Goal: Task Accomplishment & Management: Complete application form

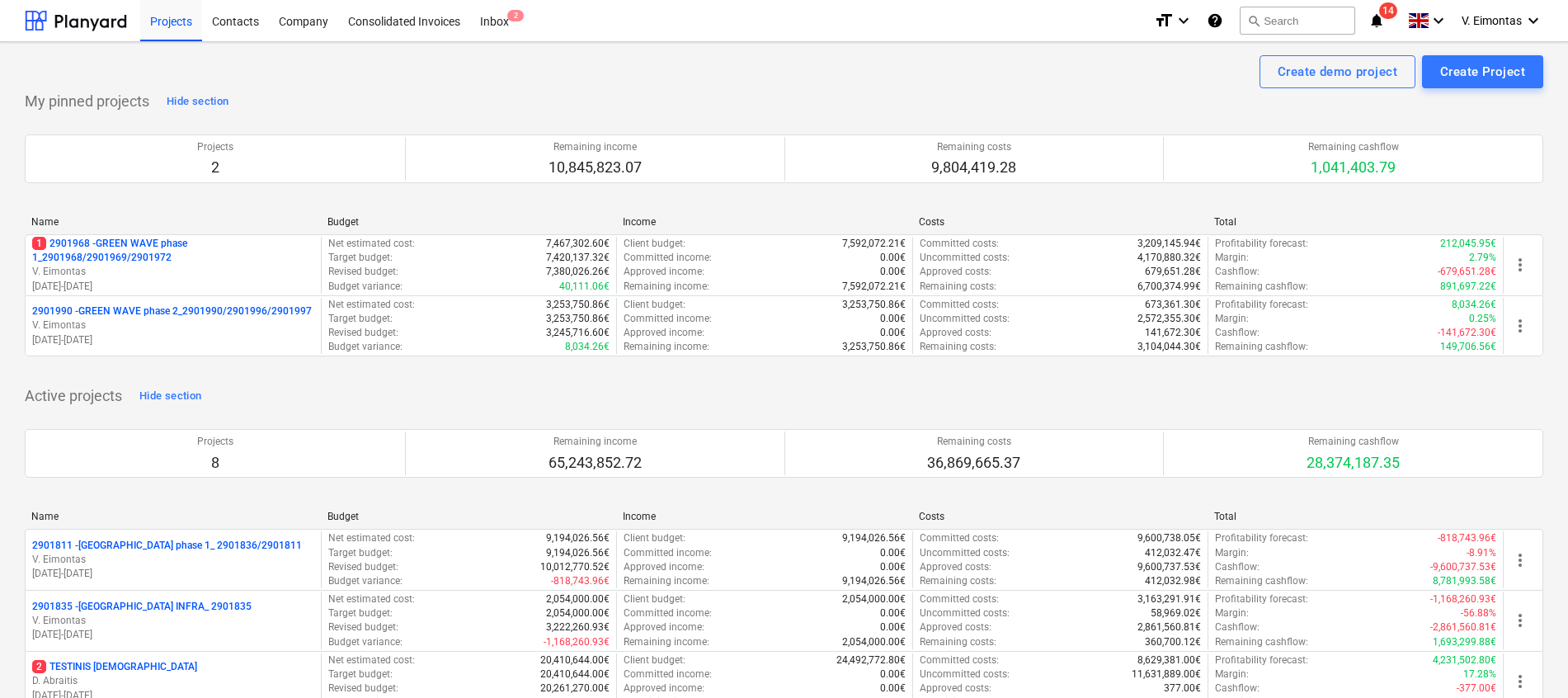
click at [132, 248] on p "1 2901968 - GREEN WAVE phase 1_2901968/2901969/2901972" at bounding box center [173, 251] width 282 height 28
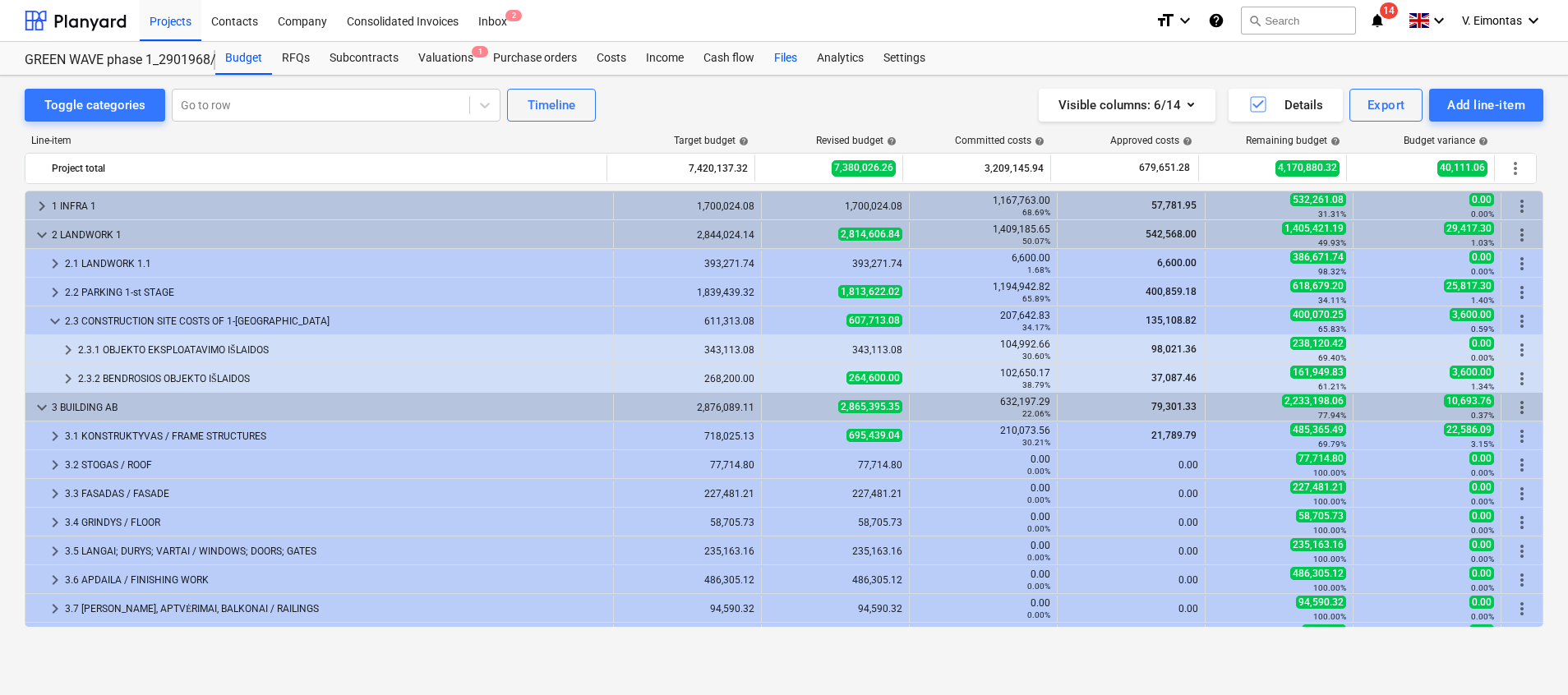
click at [778, 57] on div "Files" at bounding box center [784, 59] width 42 height 33
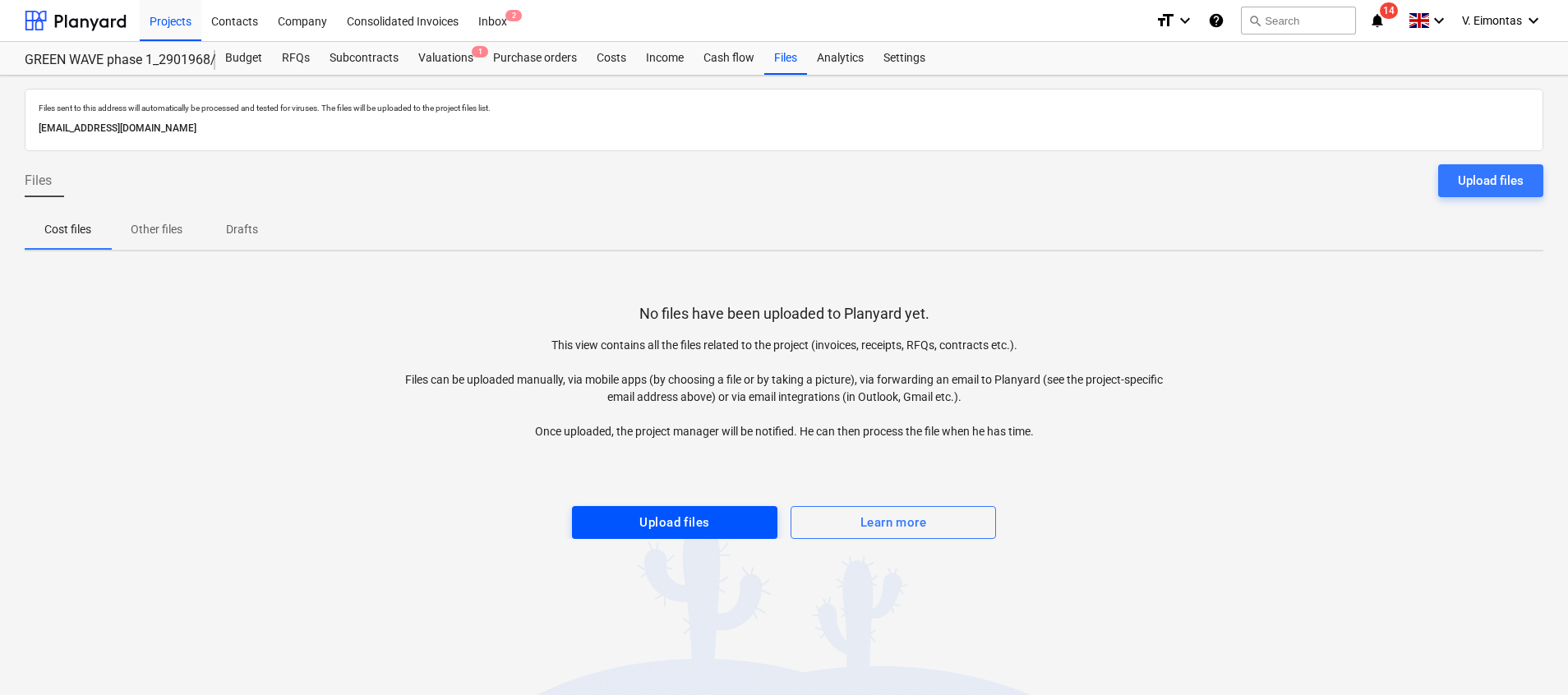
click at [682, 520] on div "Upload files" at bounding box center [674, 521] width 70 height 22
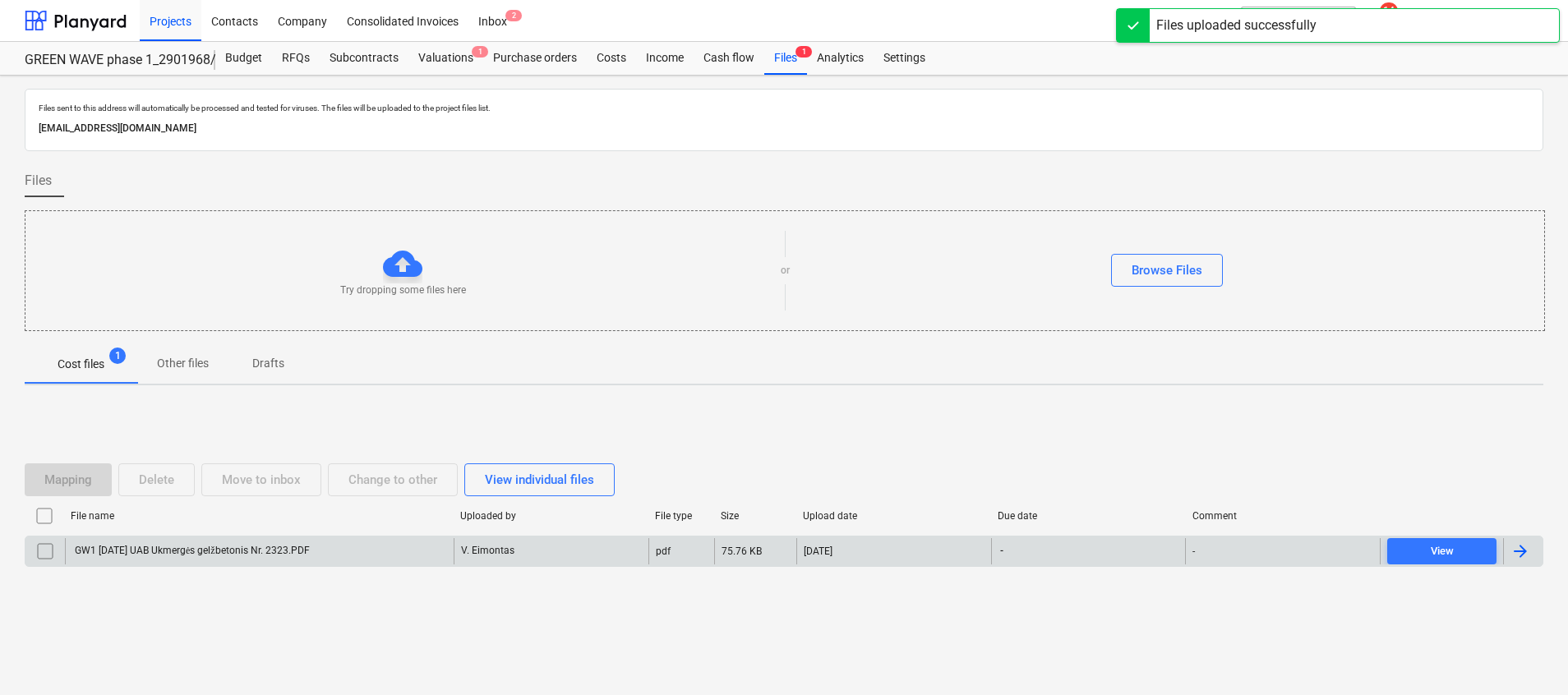
click at [505, 555] on p "V. Eimontas" at bounding box center [488, 551] width 54 height 14
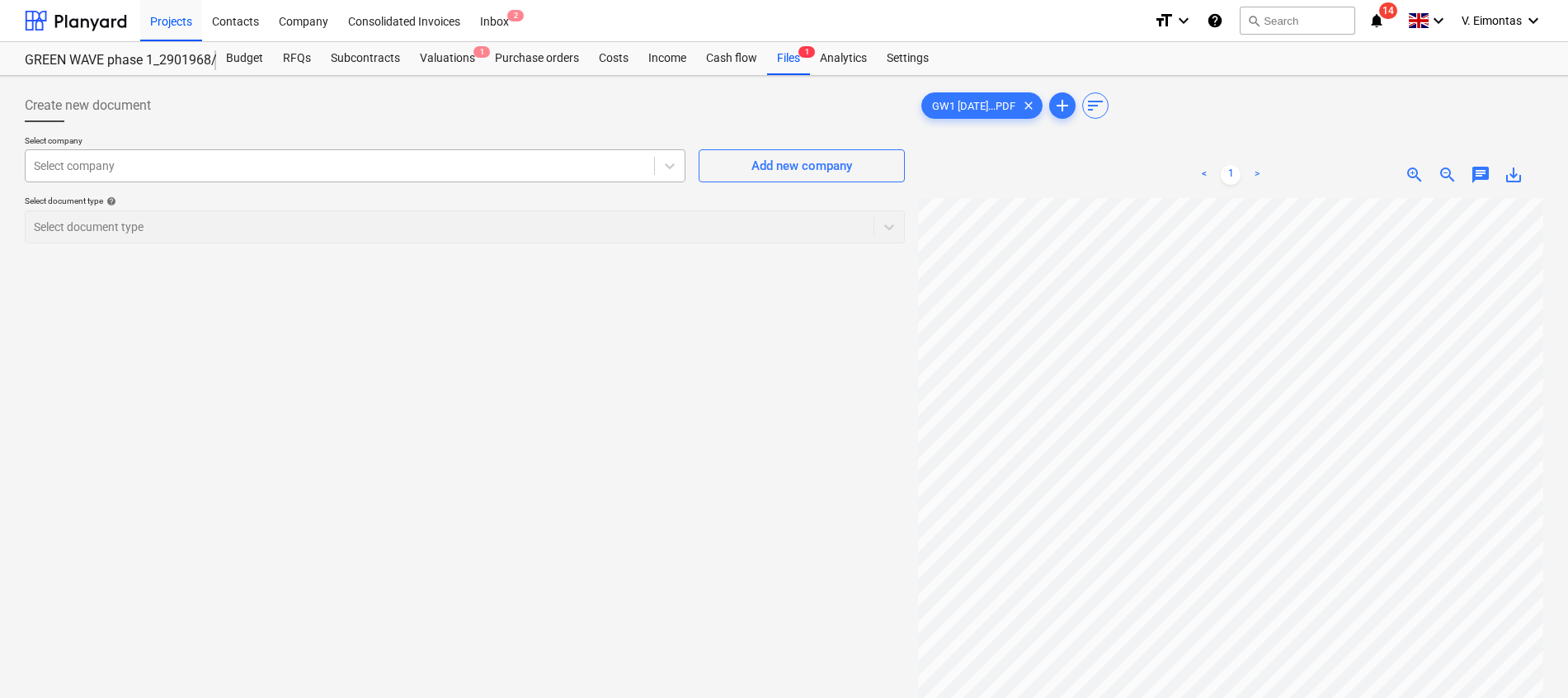
click at [586, 162] on div at bounding box center [340, 166] width 612 height 16
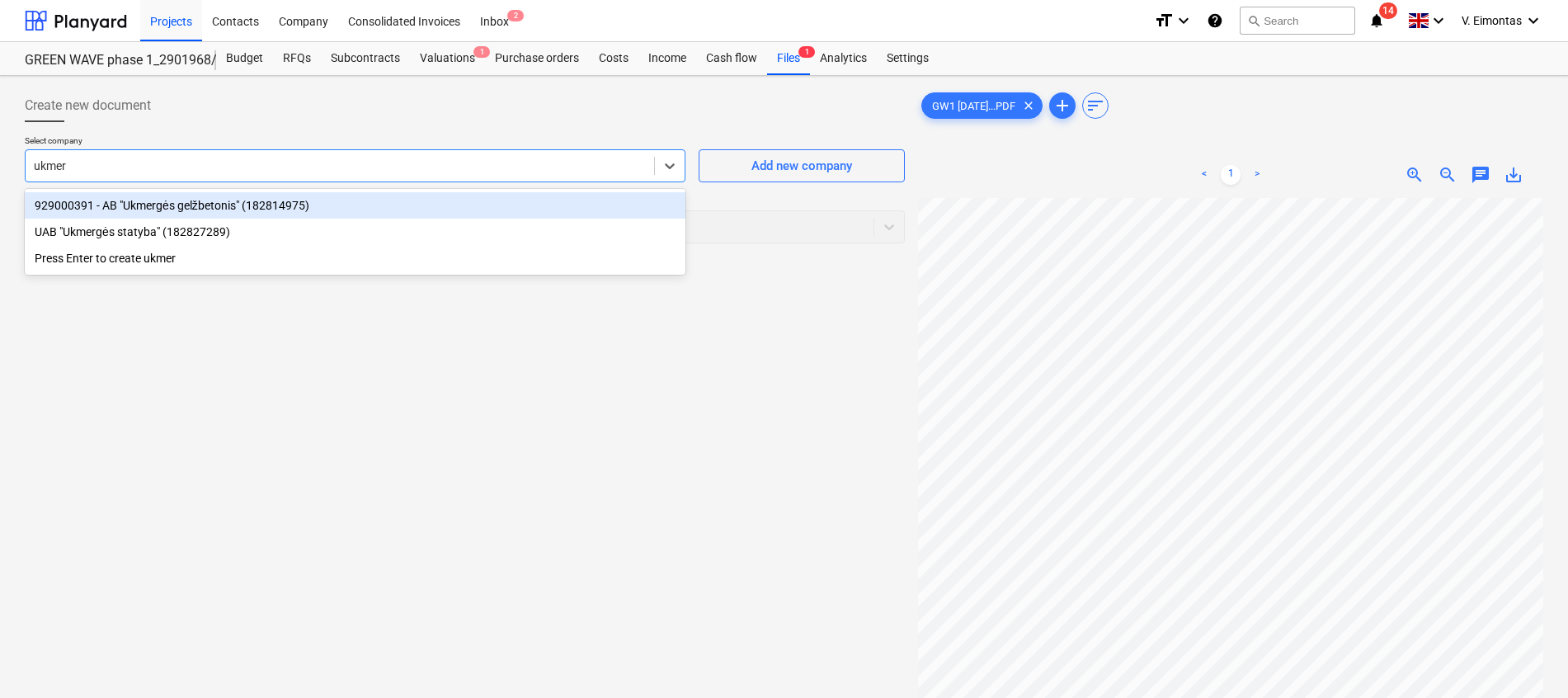
type input "ukmerg"
click at [261, 199] on div "929000391 - AB "Ukmergės gelžbetonis" (182814975)" at bounding box center [356, 205] width 661 height 26
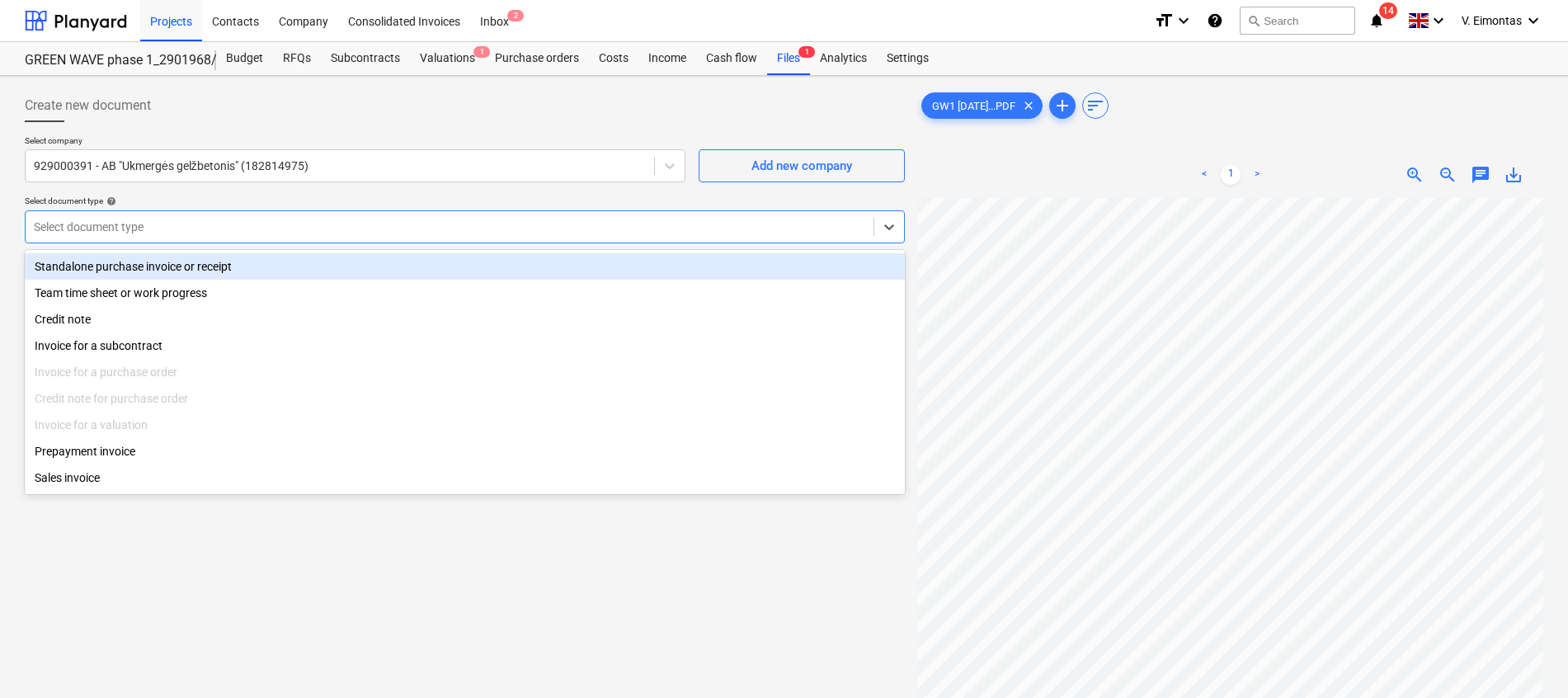
click at [262, 237] on div "Select document type" at bounding box center [449, 226] width 848 height 23
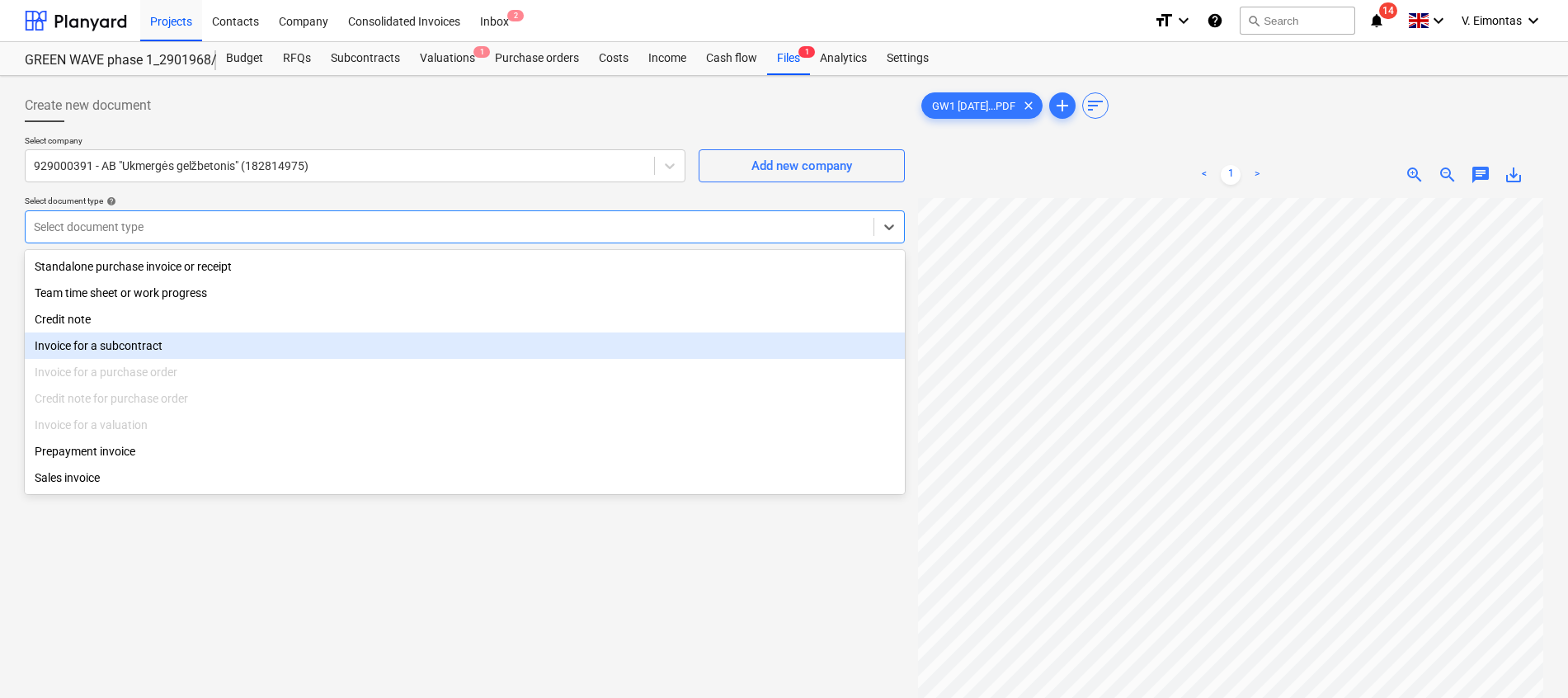
click at [146, 343] on div "Invoice for a subcontract" at bounding box center [465, 345] width 880 height 26
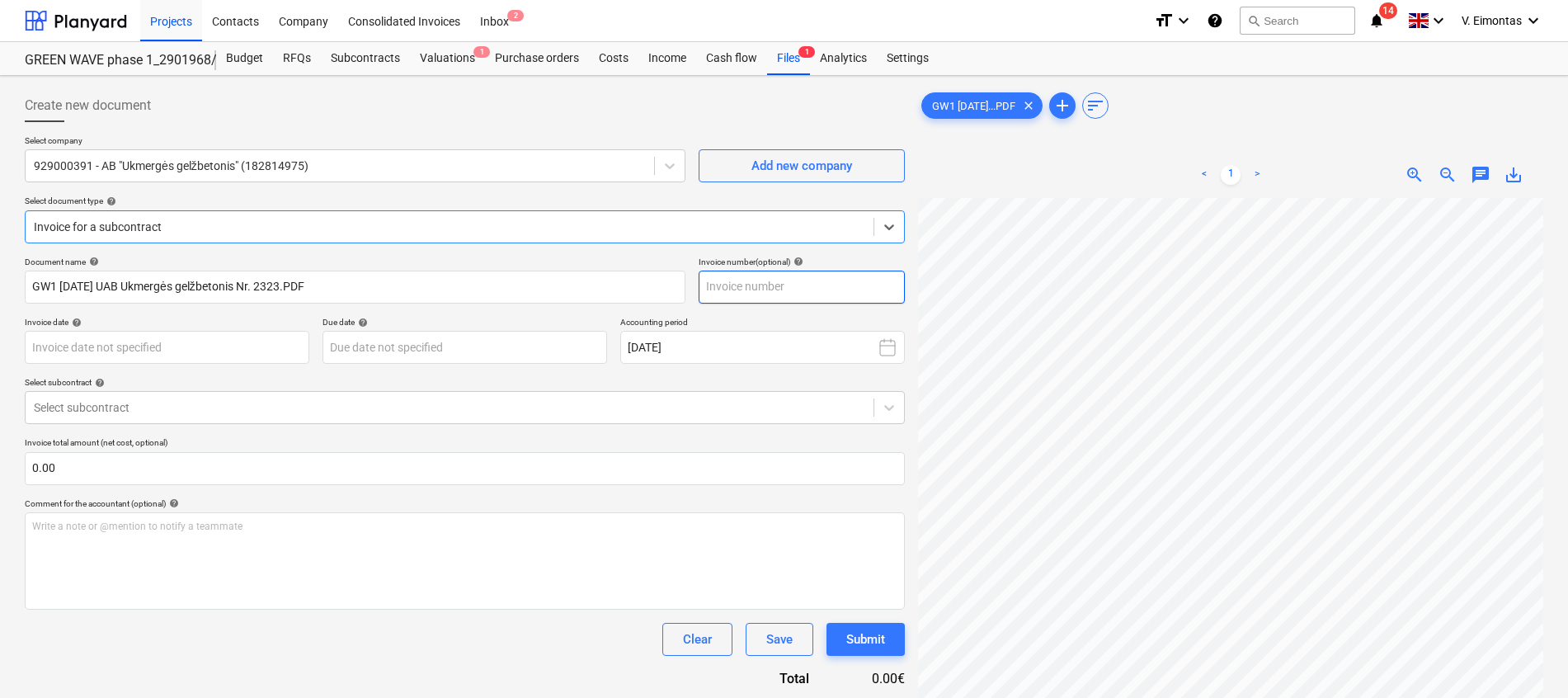
click at [850, 281] on input "text" at bounding box center [801, 287] width 206 height 33
type input "2323"
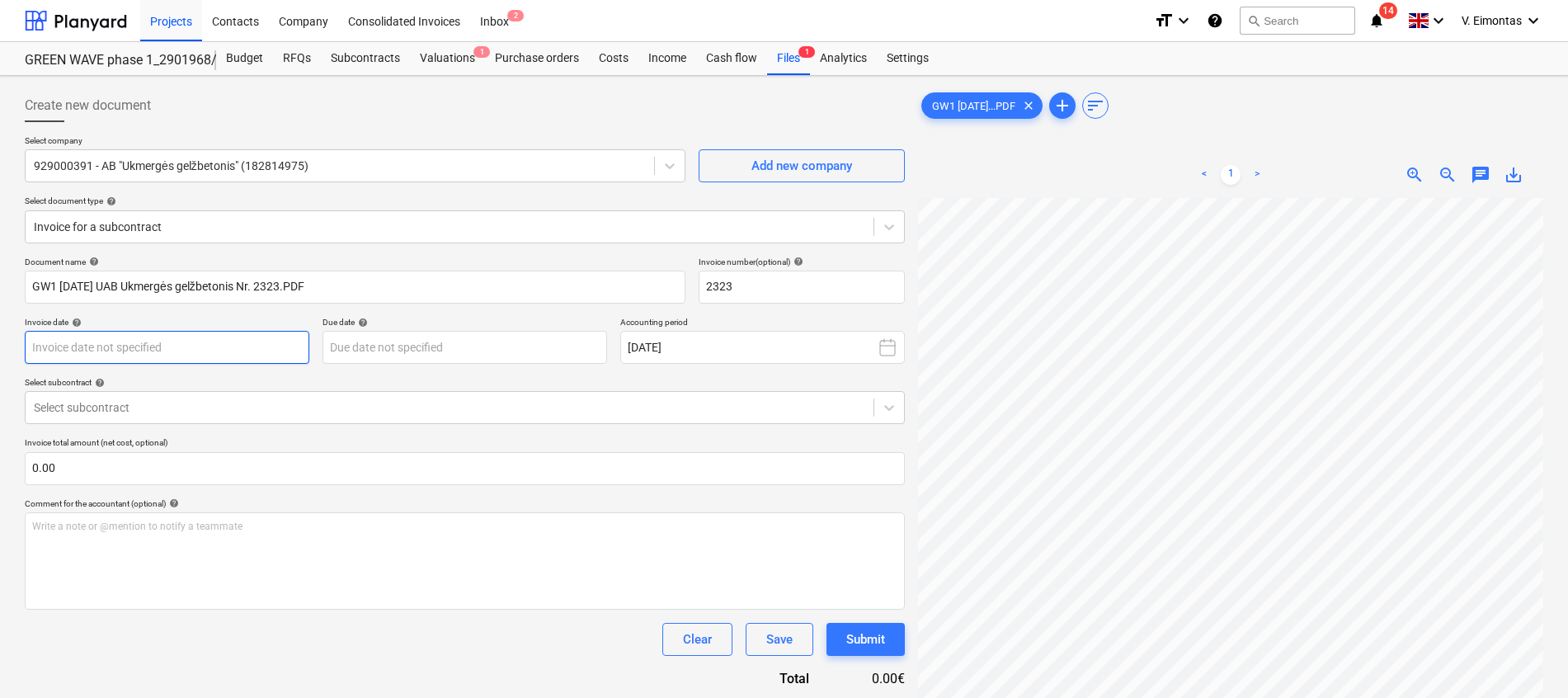
click at [123, 341] on body "Projects Contacts Company Consolidated Invoices Inbox 2 format_size keyboard_ar…" at bounding box center [784, 349] width 1568 height 698
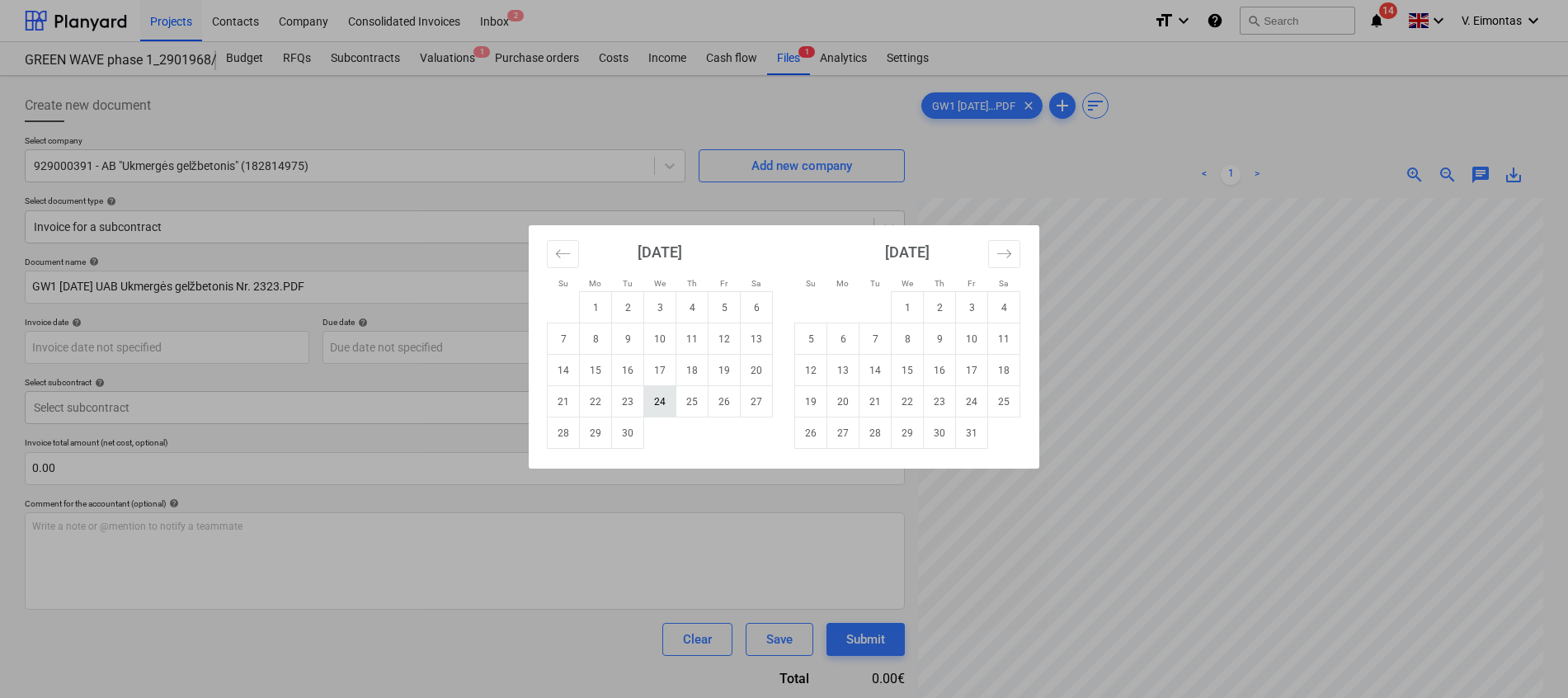
click at [649, 398] on td "24" at bounding box center [660, 401] width 32 height 31
type input "[DATE]"
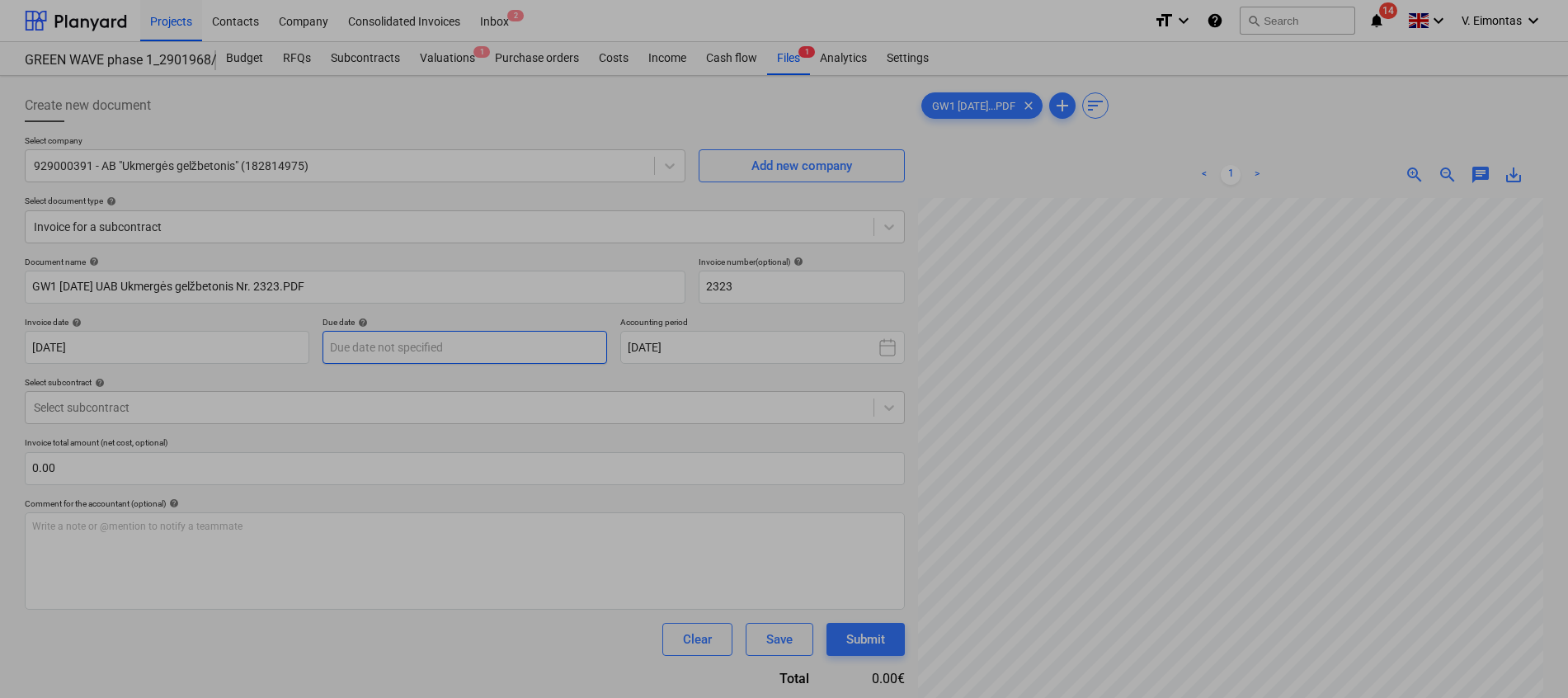
click at [474, 350] on body "Projects Contacts Company Consolidated Invoices Inbox 2 format_size keyboard_ar…" at bounding box center [784, 349] width 1568 height 698
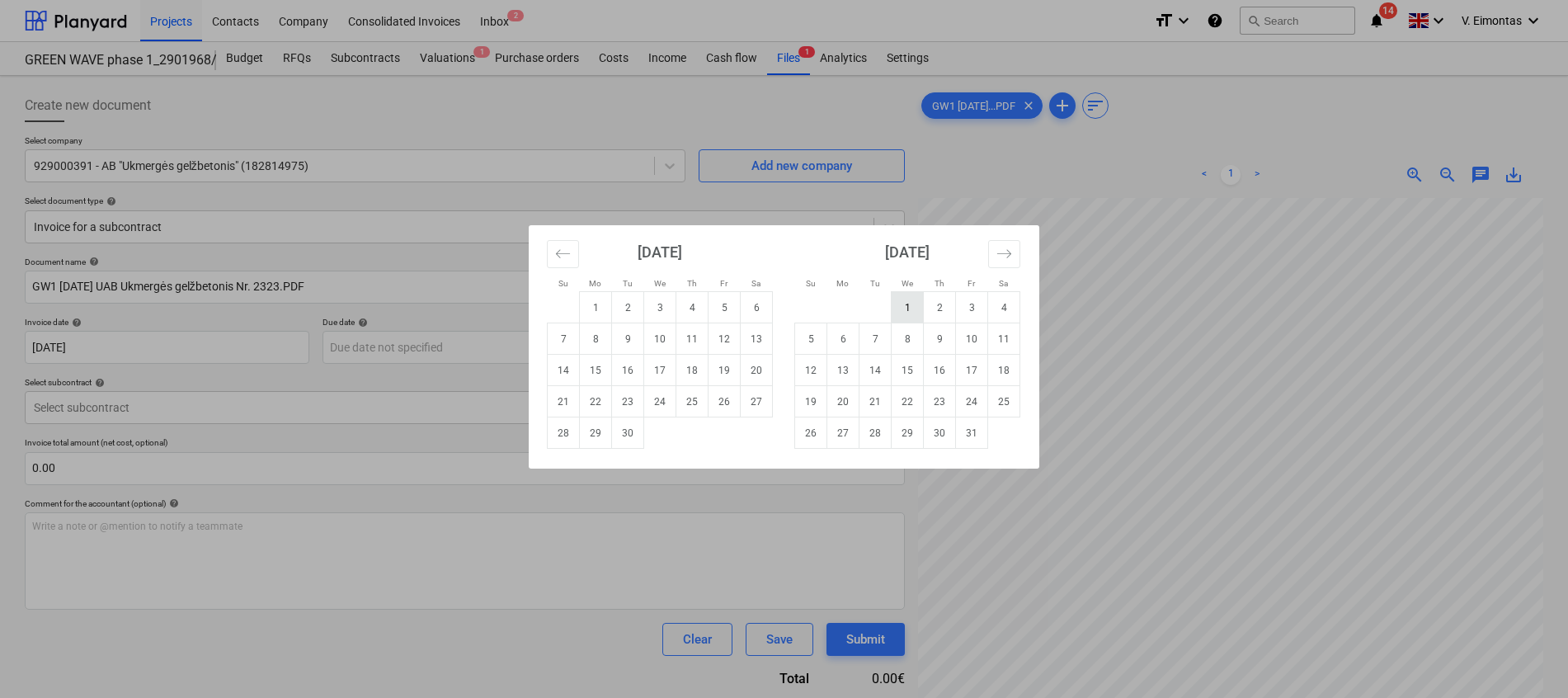
click at [918, 310] on td "1" at bounding box center [907, 308] width 32 height 31
type input "[DATE]"
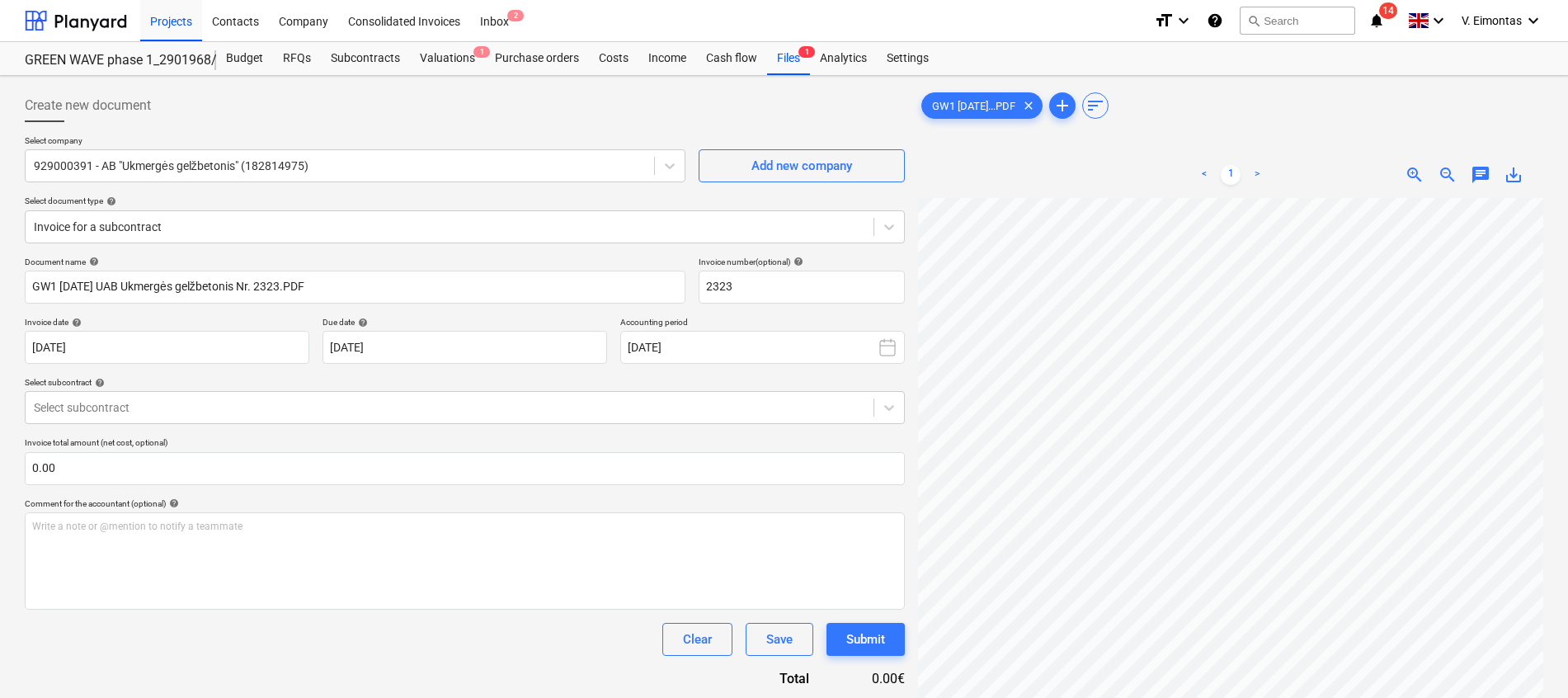
click at [423, 427] on div "Document name help GW1 [DATE] UAB Ukmergės gelžbetonis Nr. 2323.PDF Invoice num…" at bounding box center [465, 472] width 880 height 431
click at [428, 411] on div at bounding box center [449, 407] width 832 height 16
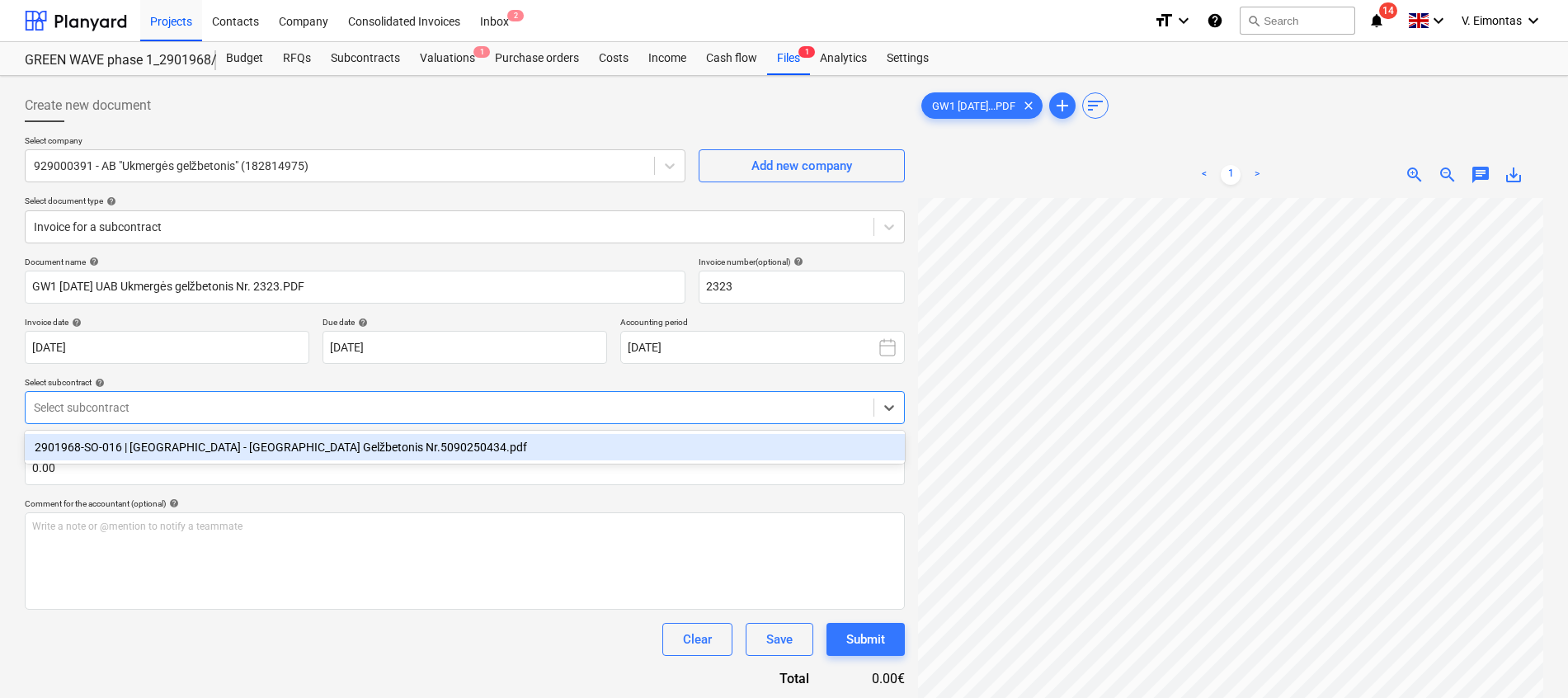
click at [425, 452] on div "2901968-SO-016 | [GEOGRAPHIC_DATA] - [GEOGRAPHIC_DATA] Gelžbetonis Nr.509025043…" at bounding box center [465, 447] width 880 height 26
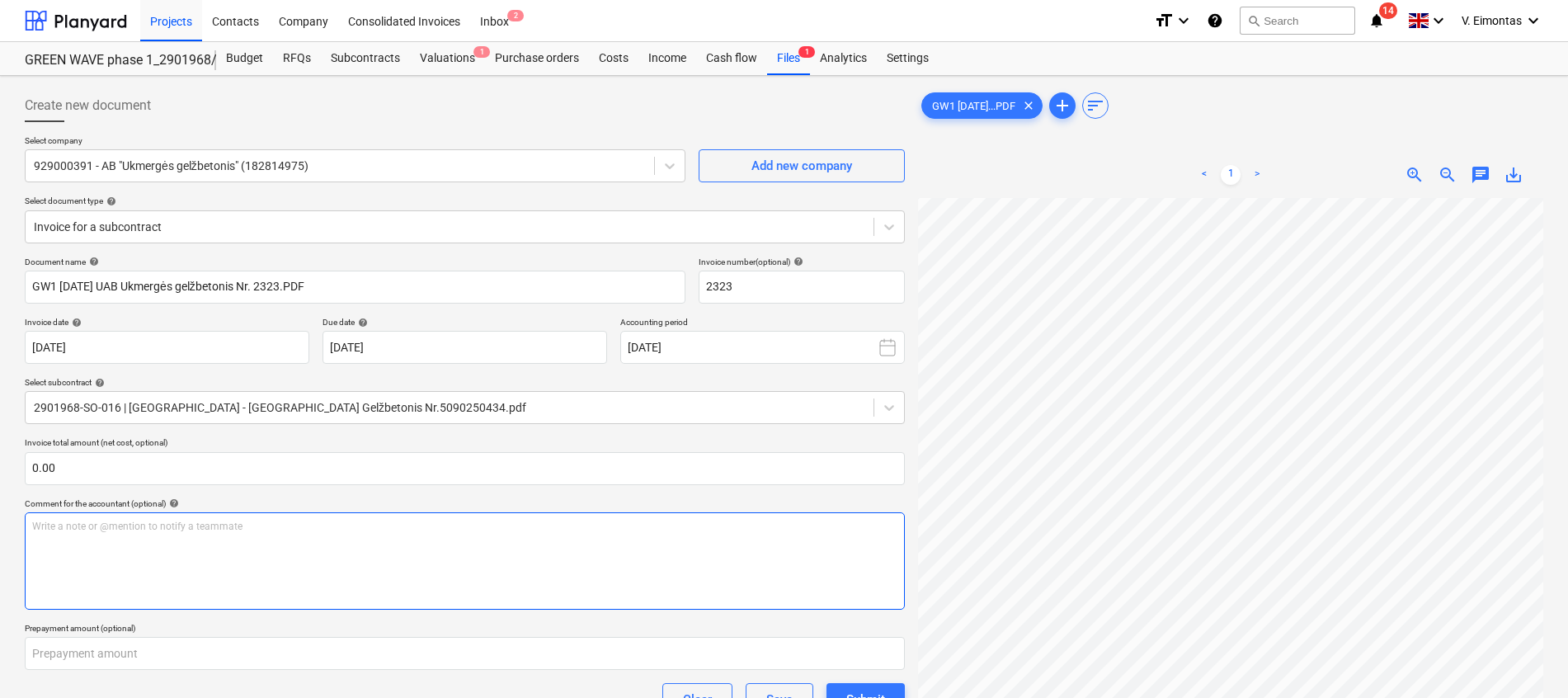
scroll to position [336, 88]
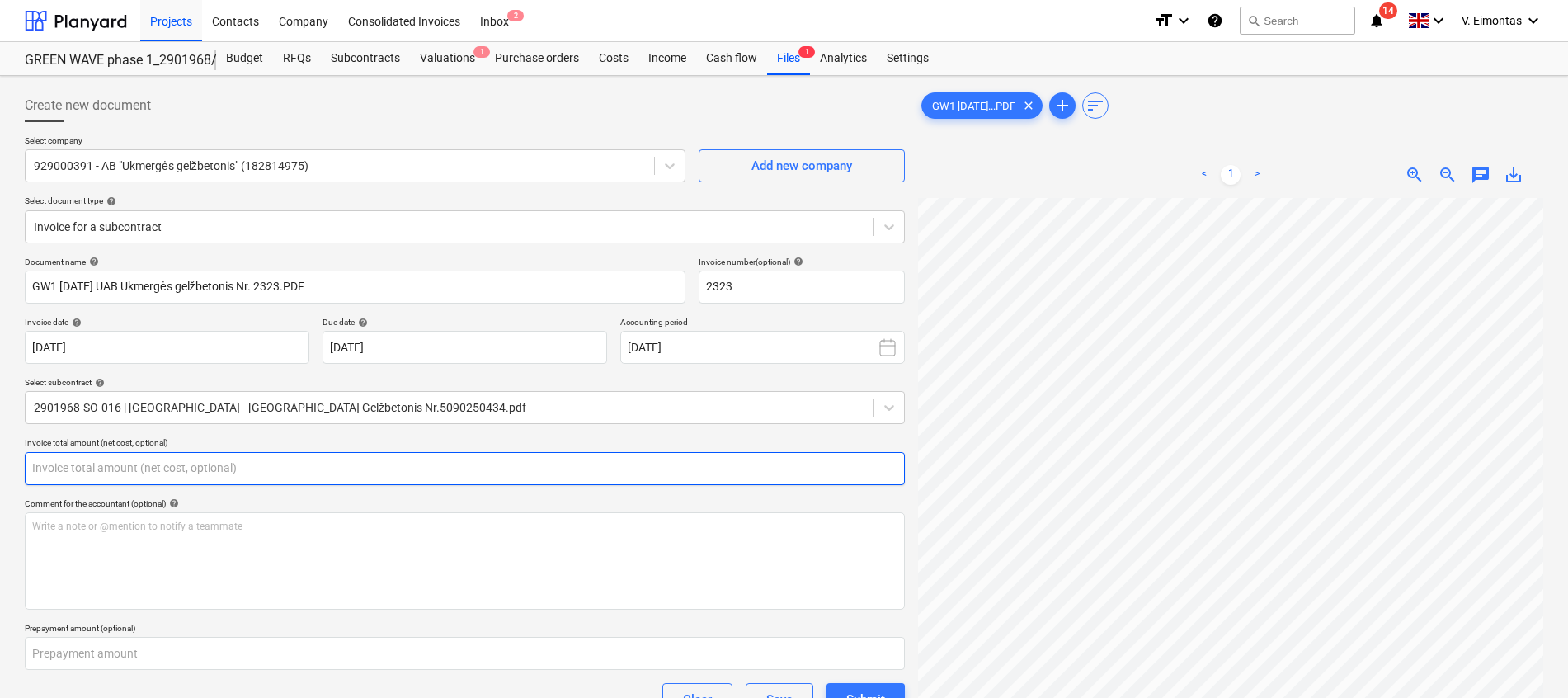
click at [529, 477] on input "text" at bounding box center [465, 468] width 880 height 33
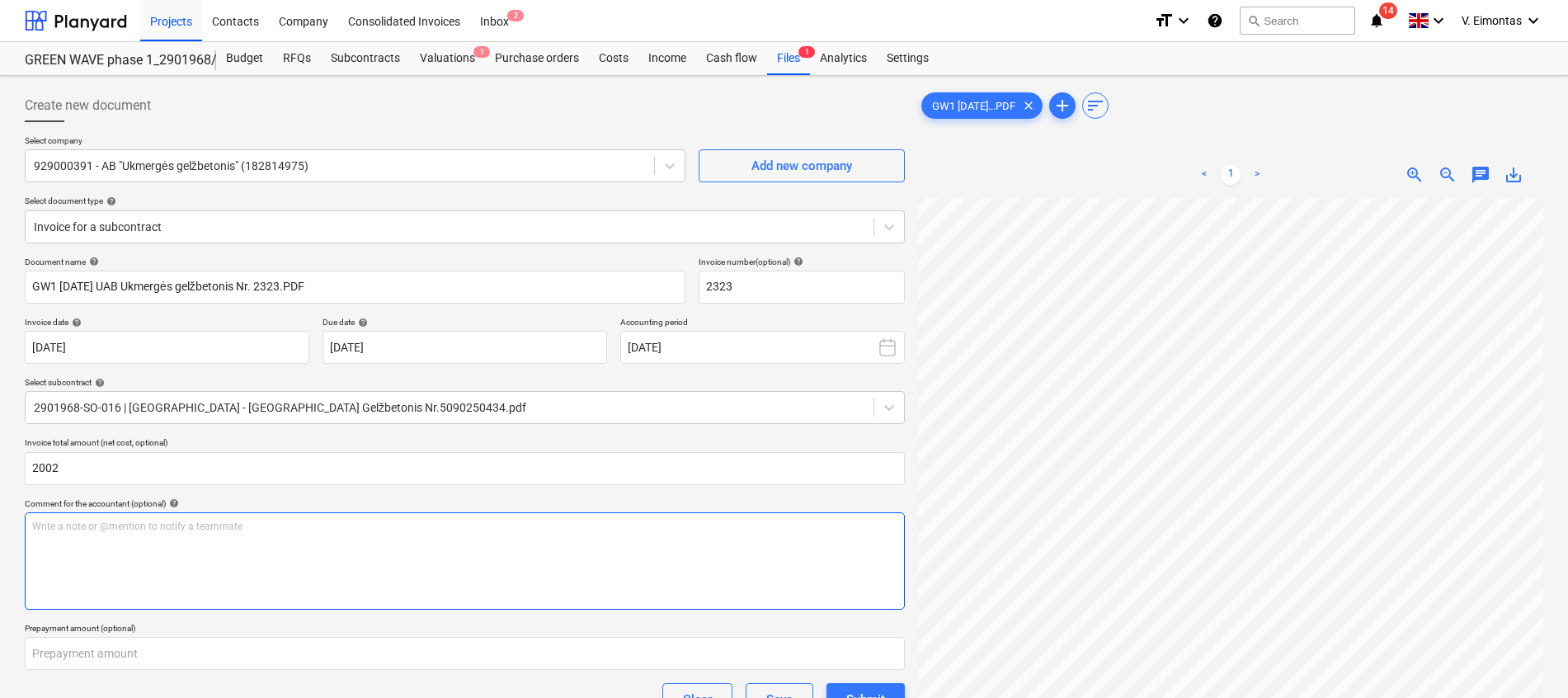
type input "2,002.00"
click at [535, 570] on div "Write a note or @mention to notify a teammate [PERSON_NAME]" at bounding box center [465, 561] width 880 height 97
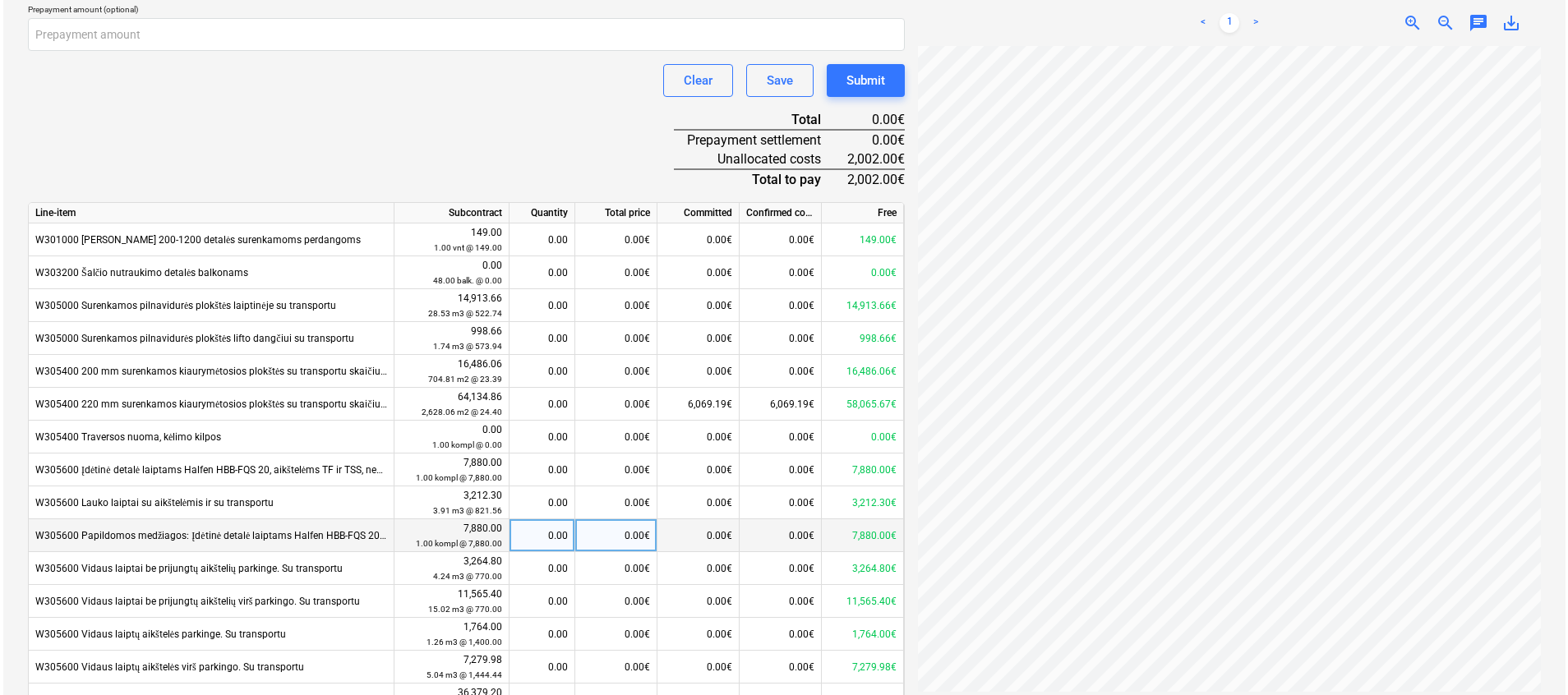
scroll to position [704, 0]
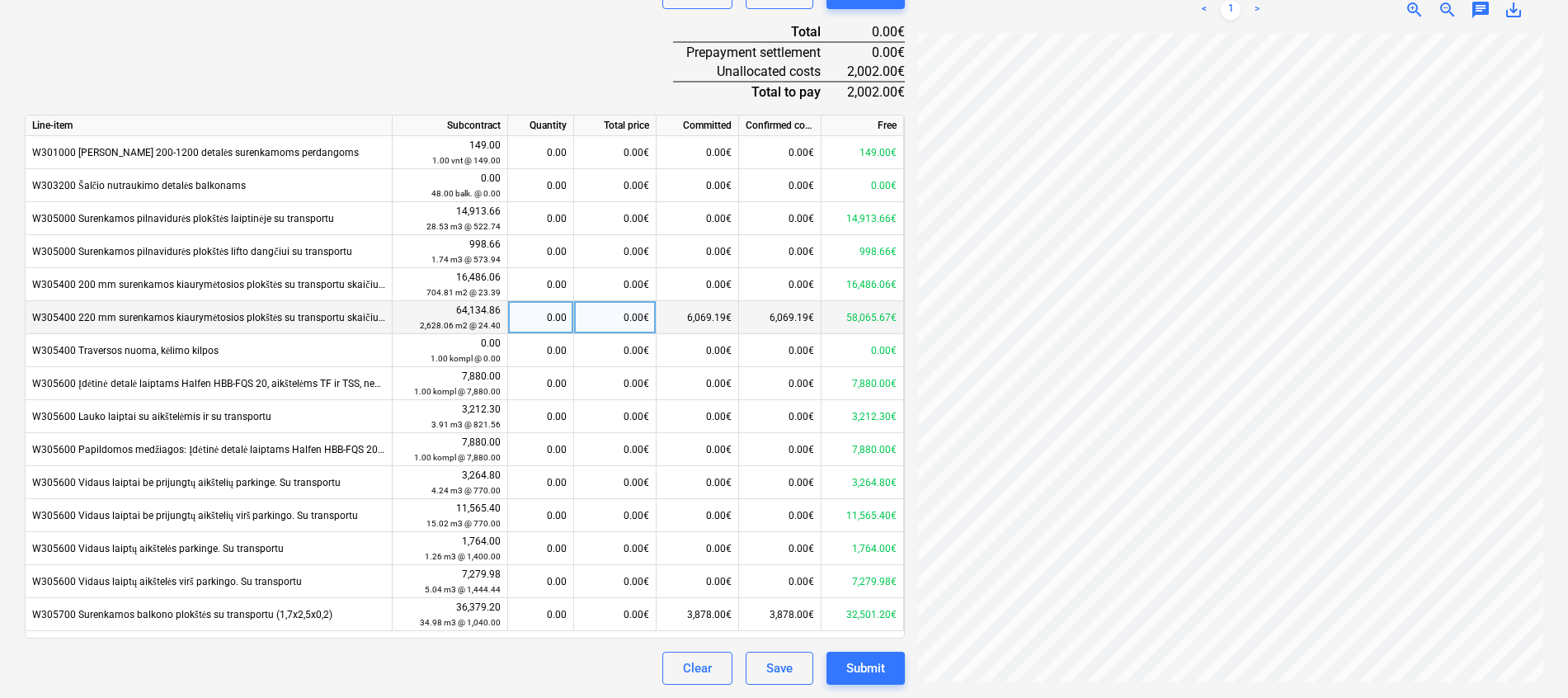
click at [631, 311] on div "0.00€" at bounding box center [615, 317] width 82 height 33
type input "2002"
click at [456, 36] on div "Document name help GW1 [DATE] UAB Ukmergės gelžbetonis Nr. 2323.PDF Invoice num…" at bounding box center [465, 118] width 880 height 1136
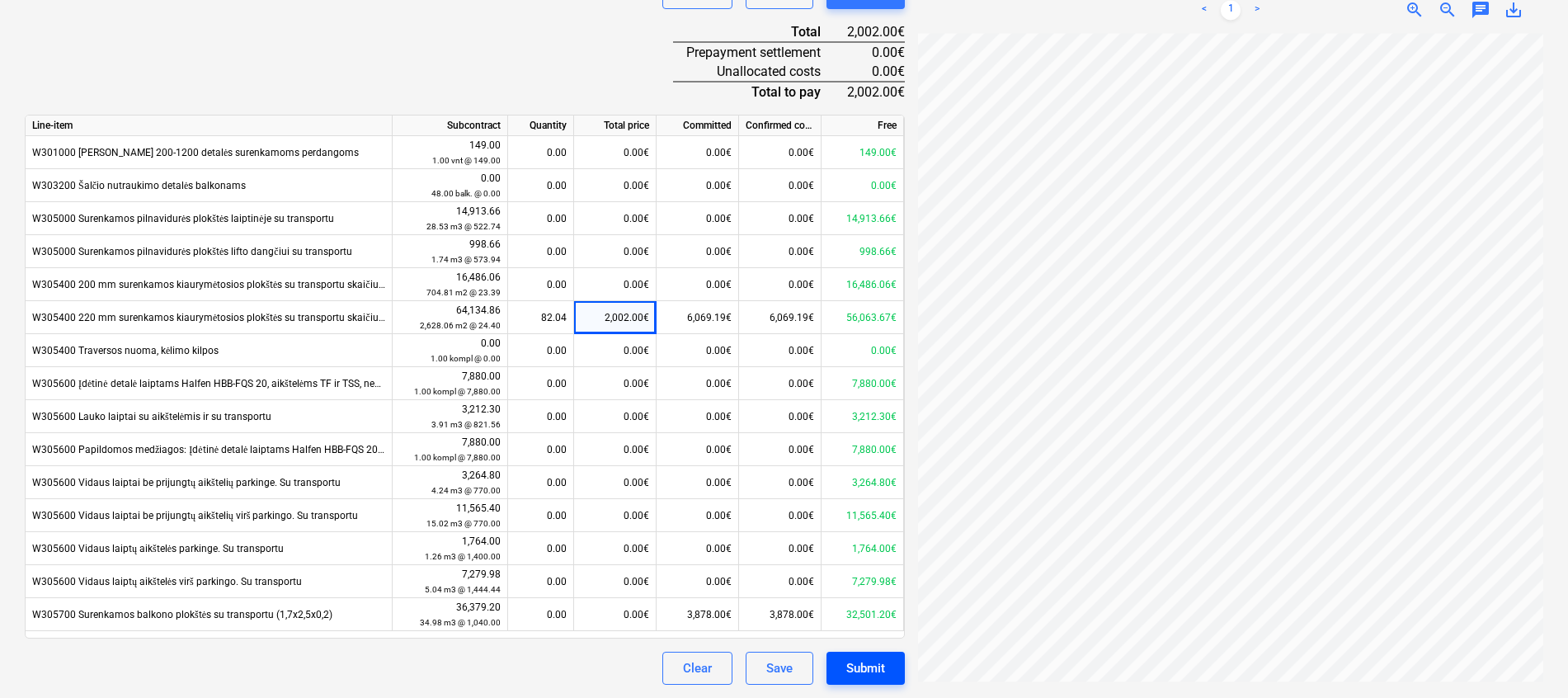
click at [892, 660] on button "Submit" at bounding box center [866, 668] width 78 height 33
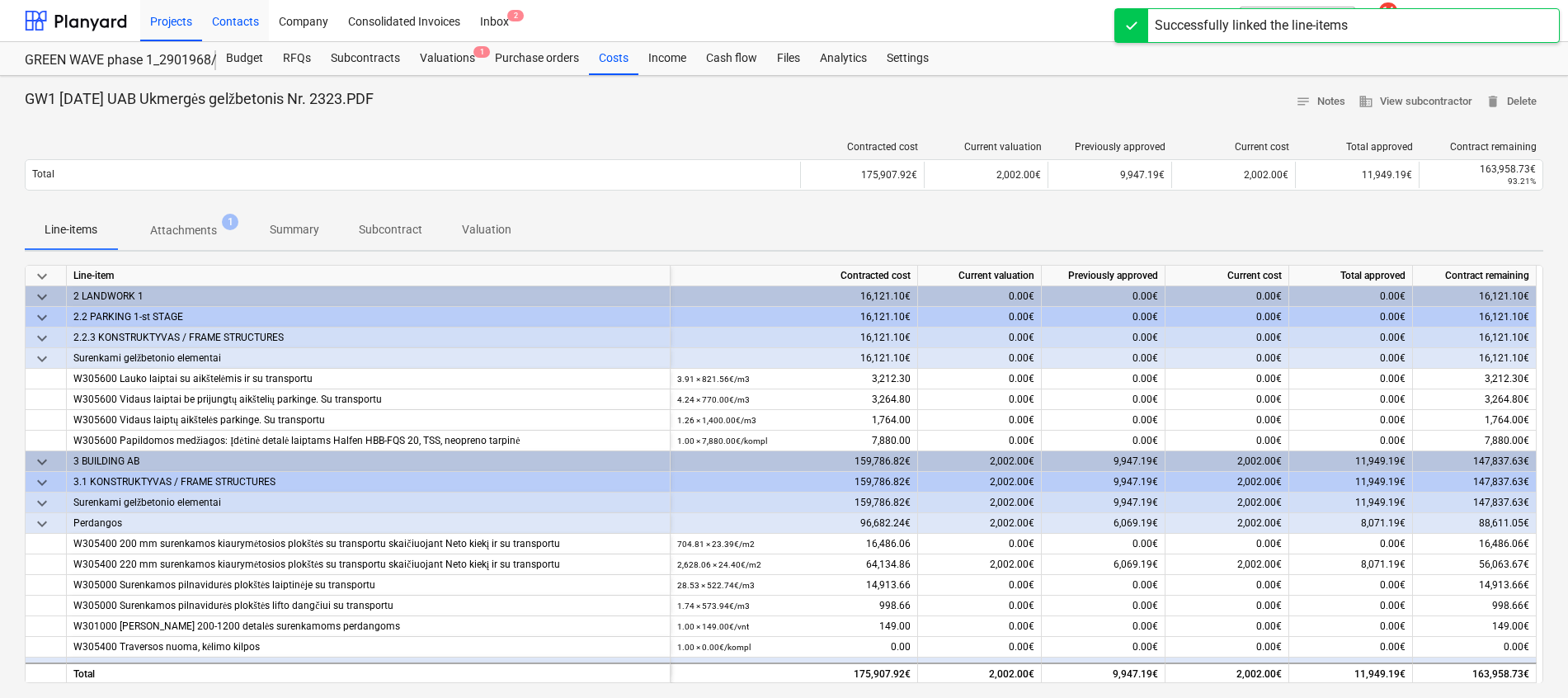
drag, startPoint x: 160, startPoint y: 18, endPoint x: 267, endPoint y: 4, distance: 107.9
click at [160, 17] on div "Projects" at bounding box center [171, 20] width 62 height 42
